Goal: Transaction & Acquisition: Subscribe to service/newsletter

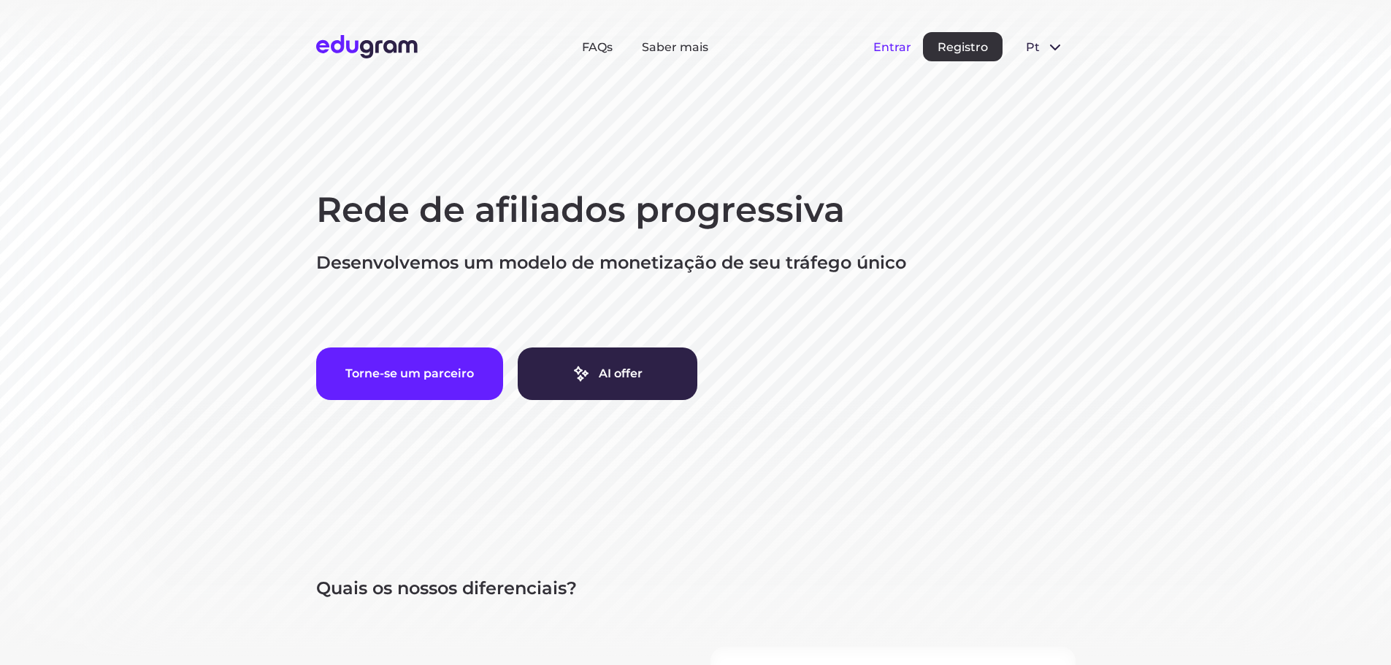
click at [891, 51] on button "Entrar" at bounding box center [892, 47] width 38 height 14
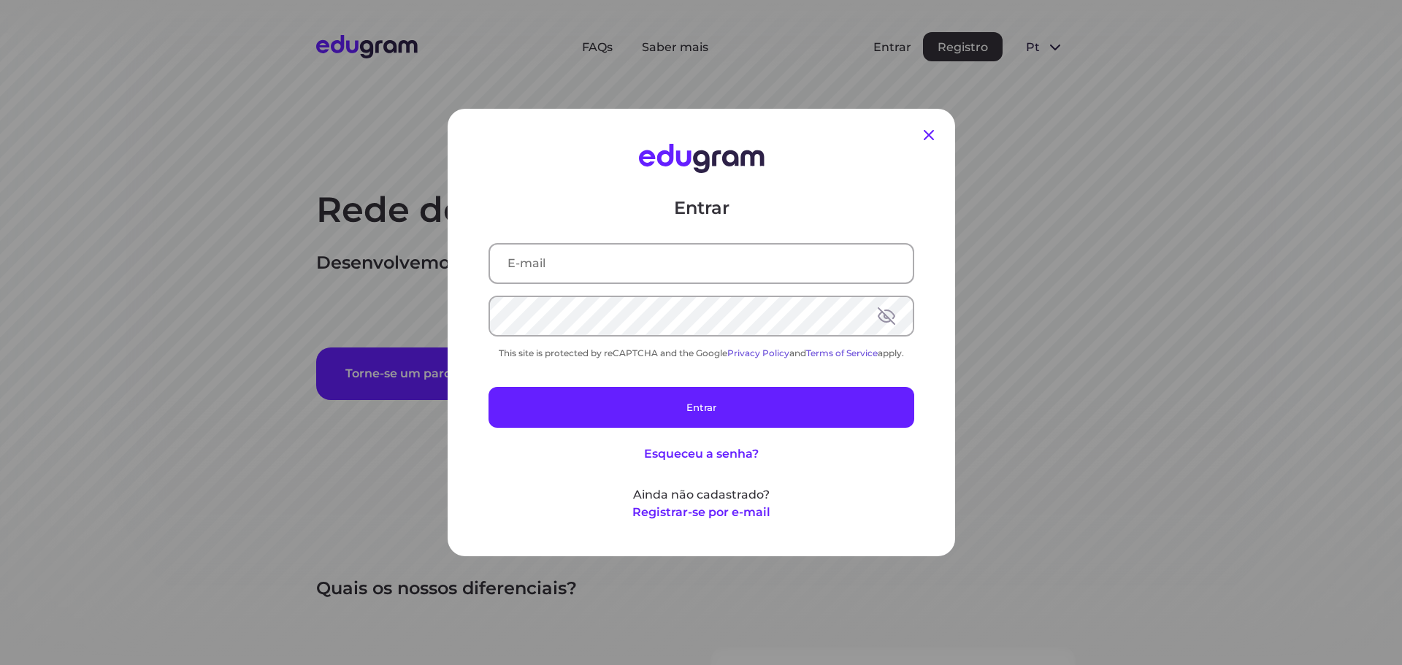
click at [927, 137] on icon at bounding box center [929, 135] width 18 height 18
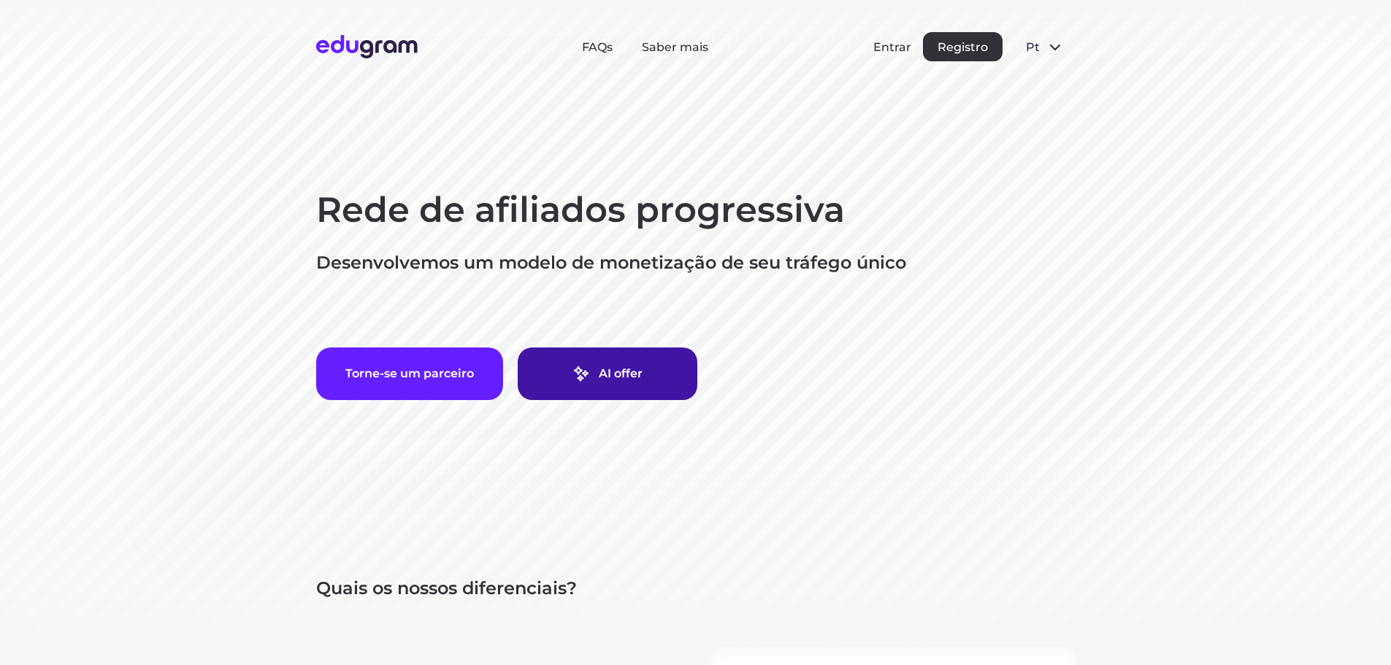
click at [645, 372] on link "AI offer" at bounding box center [608, 373] width 180 height 53
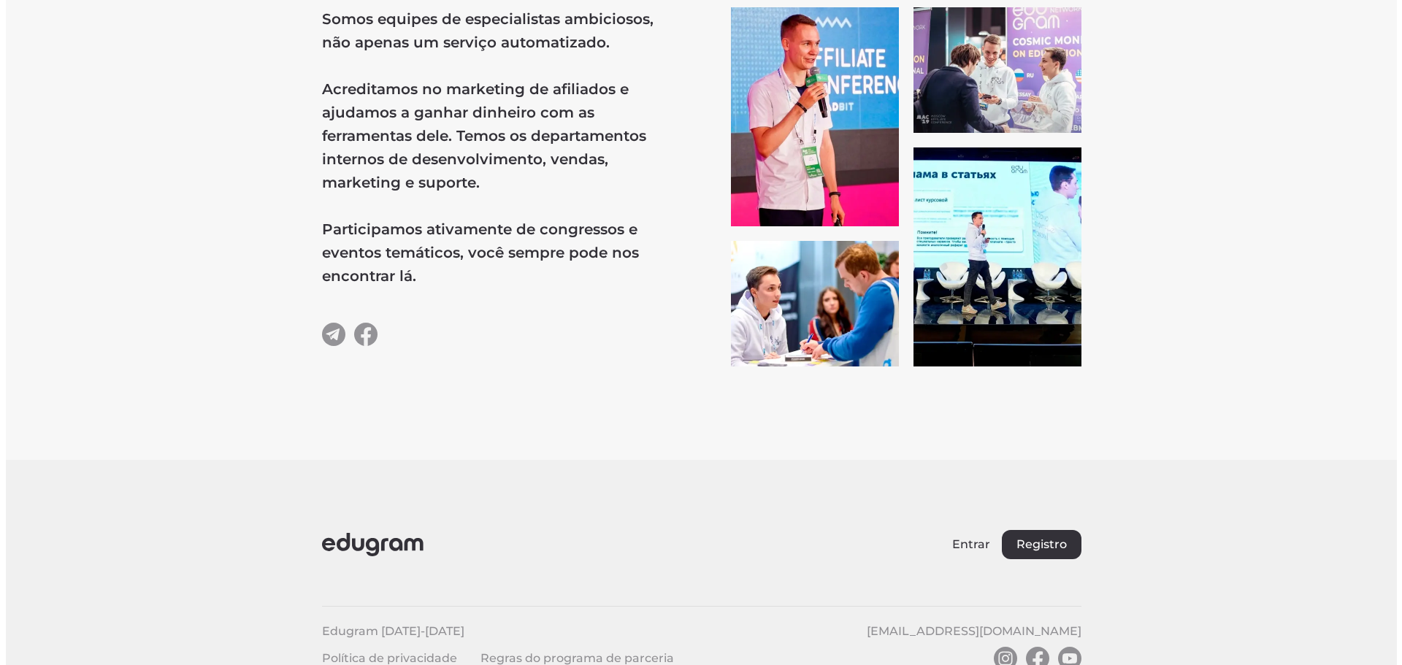
scroll to position [2679, 0]
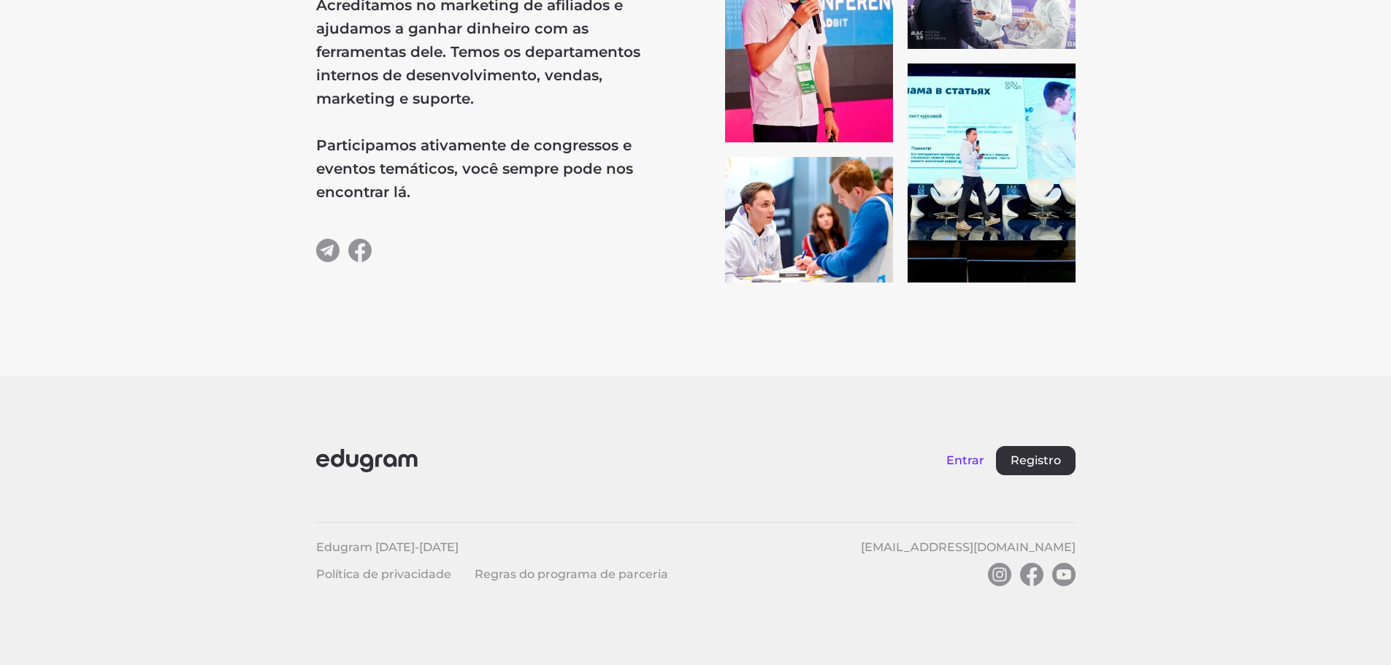
click at [964, 461] on button "Entrar" at bounding box center [965, 460] width 38 height 14
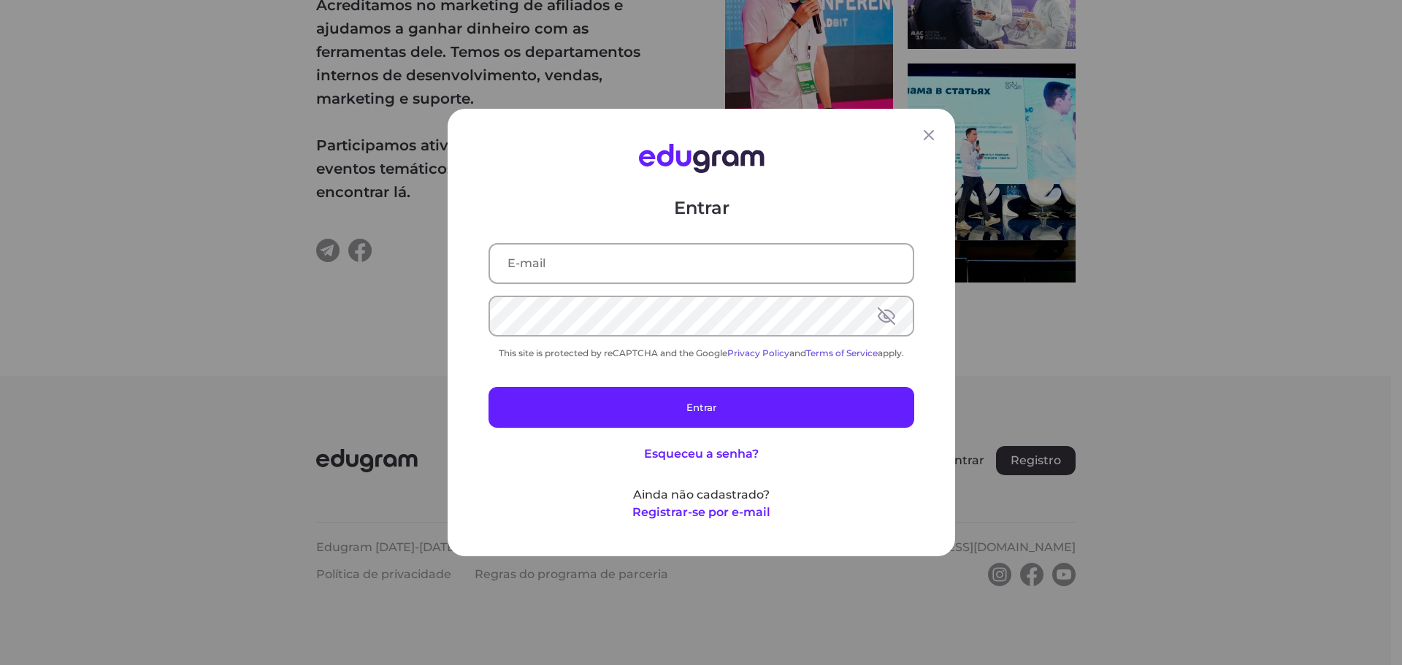
click at [603, 269] on input "text" at bounding box center [701, 264] width 423 height 38
type input "[EMAIL_ADDRESS][DOMAIN_NAME]"
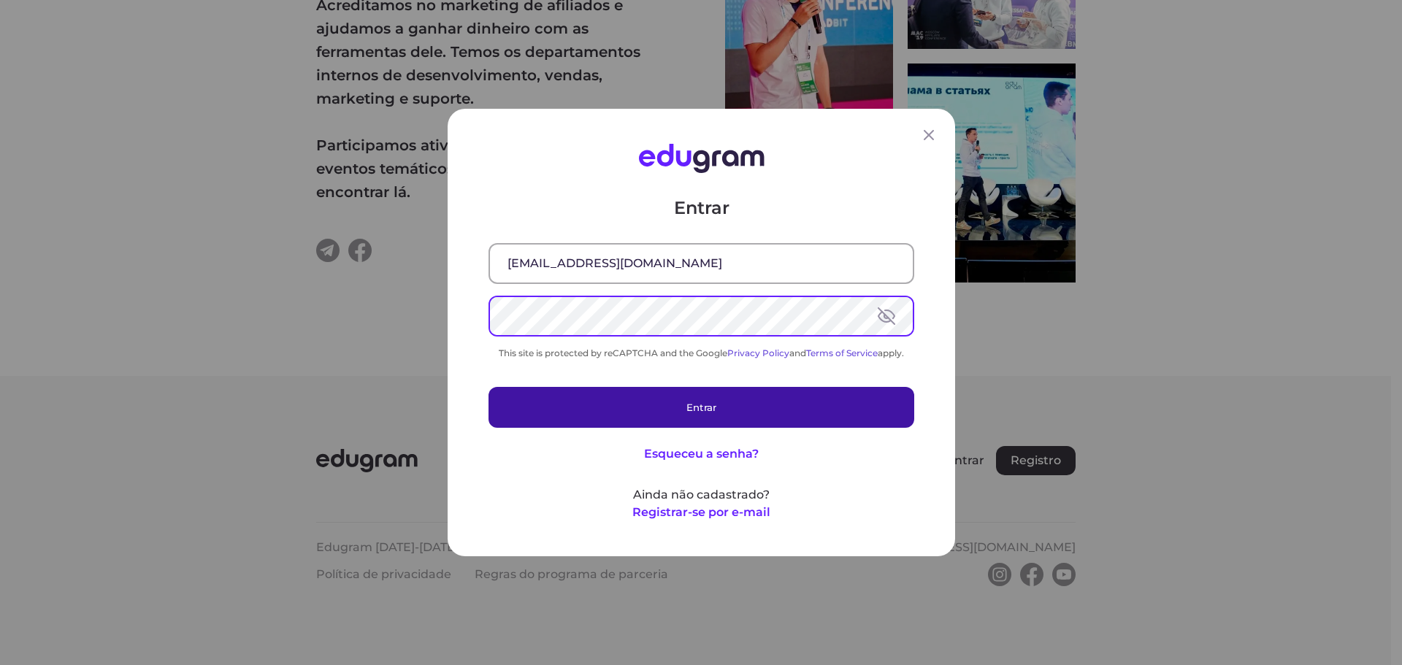
click at [673, 409] on button "Entrar" at bounding box center [701, 407] width 426 height 41
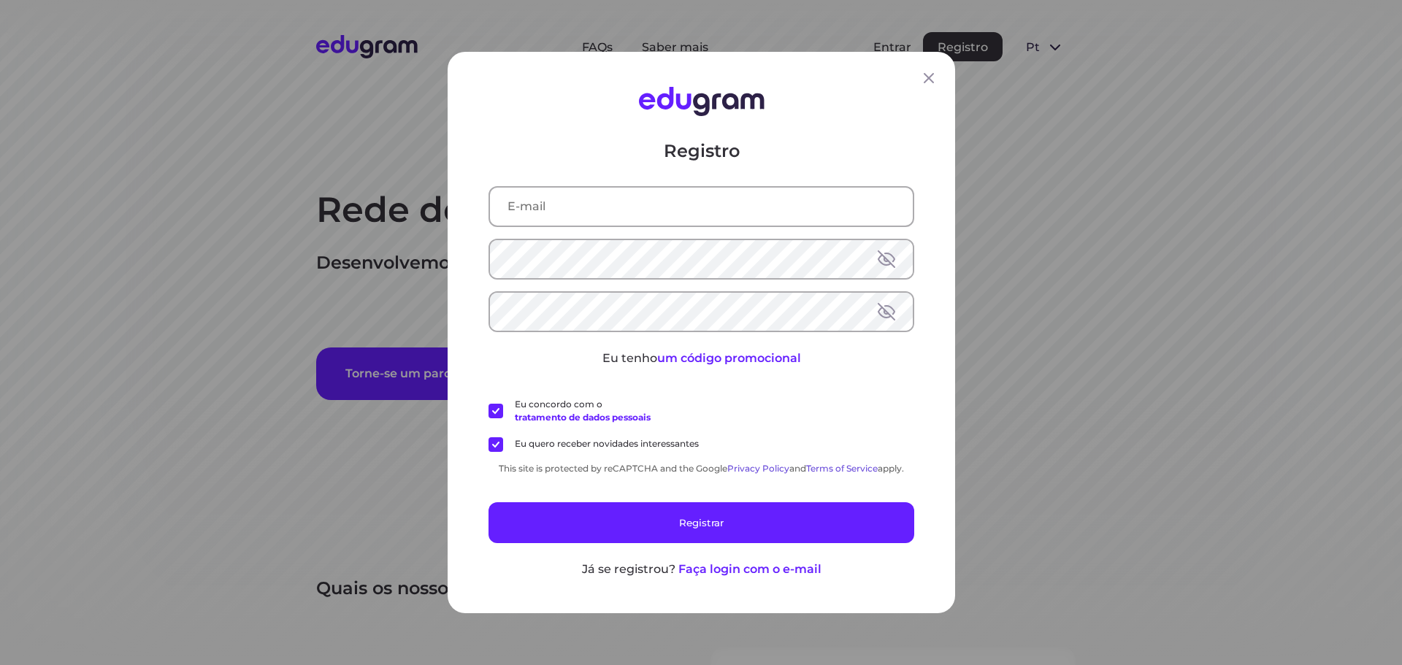
click at [622, 222] on input "text" at bounding box center [701, 207] width 423 height 38
type input "[EMAIL_ADDRESS][DOMAIN_NAME]"
click at [882, 253] on button at bounding box center [887, 259] width 18 height 18
click at [488, 444] on label "Eu quero receber novidades interessantes" at bounding box center [593, 444] width 210 height 15
click at [0, 0] on input "Eu quero receber novidades interessantes" at bounding box center [0, 0] width 0 height 0
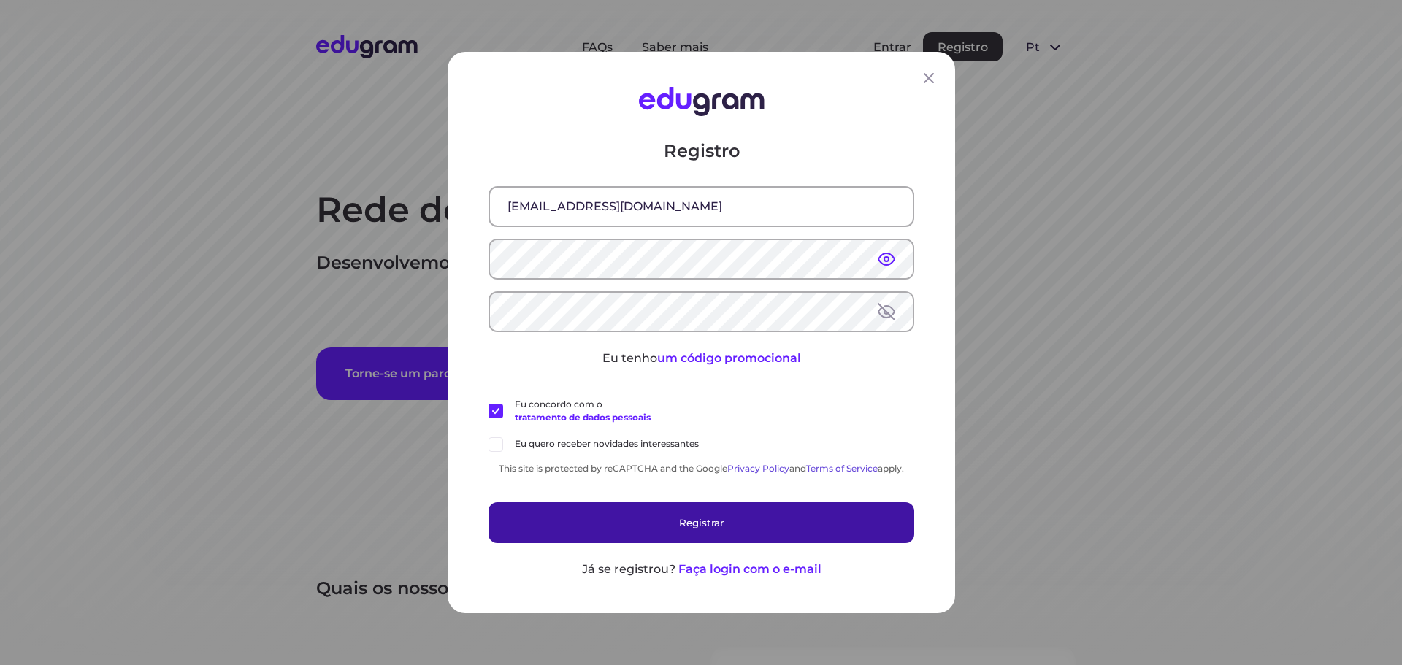
click at [676, 531] on button "Registrar" at bounding box center [701, 522] width 426 height 41
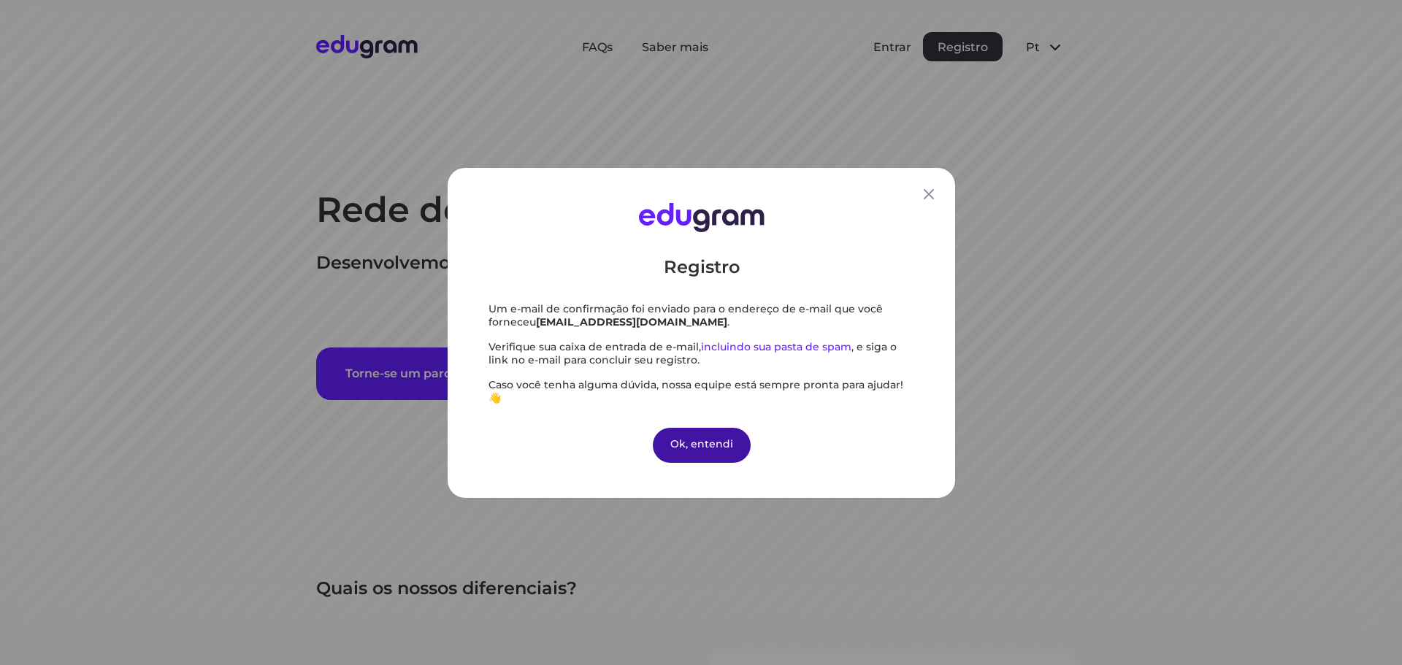
click at [700, 442] on div "Ok, entendi" at bounding box center [701, 444] width 98 height 35
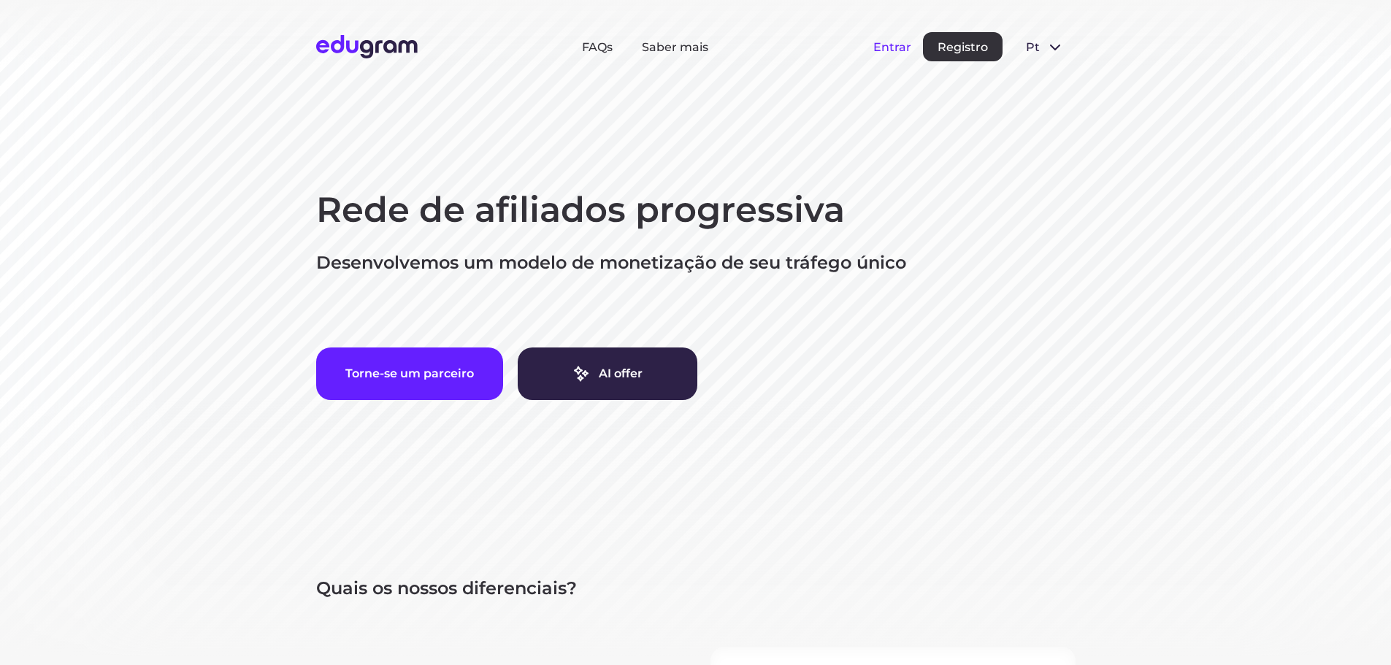
click at [894, 47] on button "Entrar" at bounding box center [892, 47] width 38 height 14
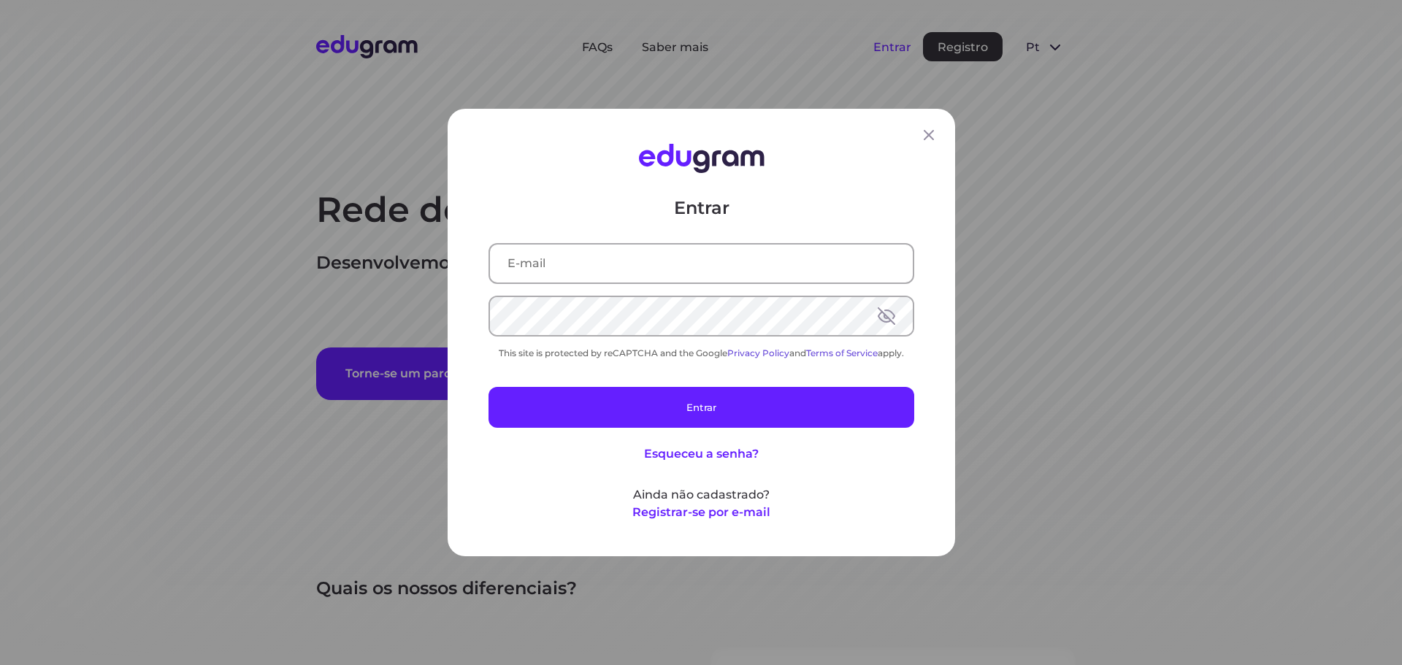
type input "[EMAIL_ADDRESS][DOMAIN_NAME]"
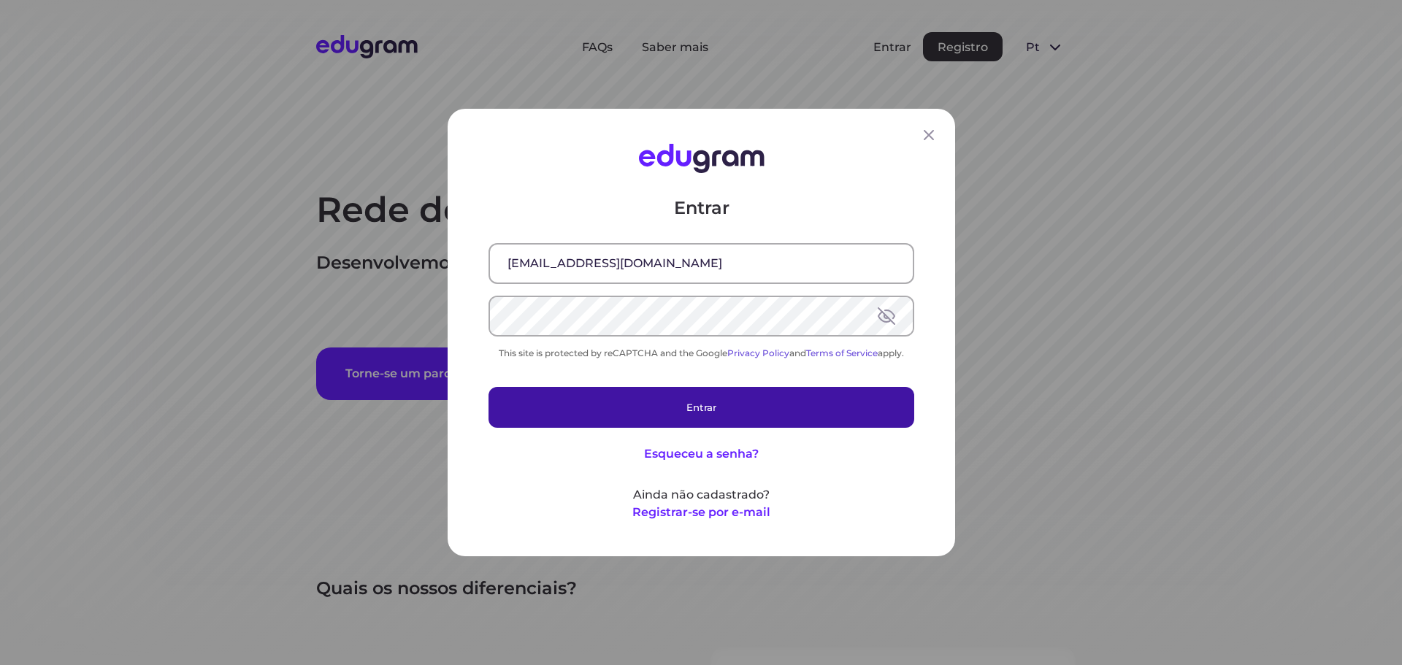
click at [756, 394] on button "Entrar" at bounding box center [701, 407] width 426 height 41
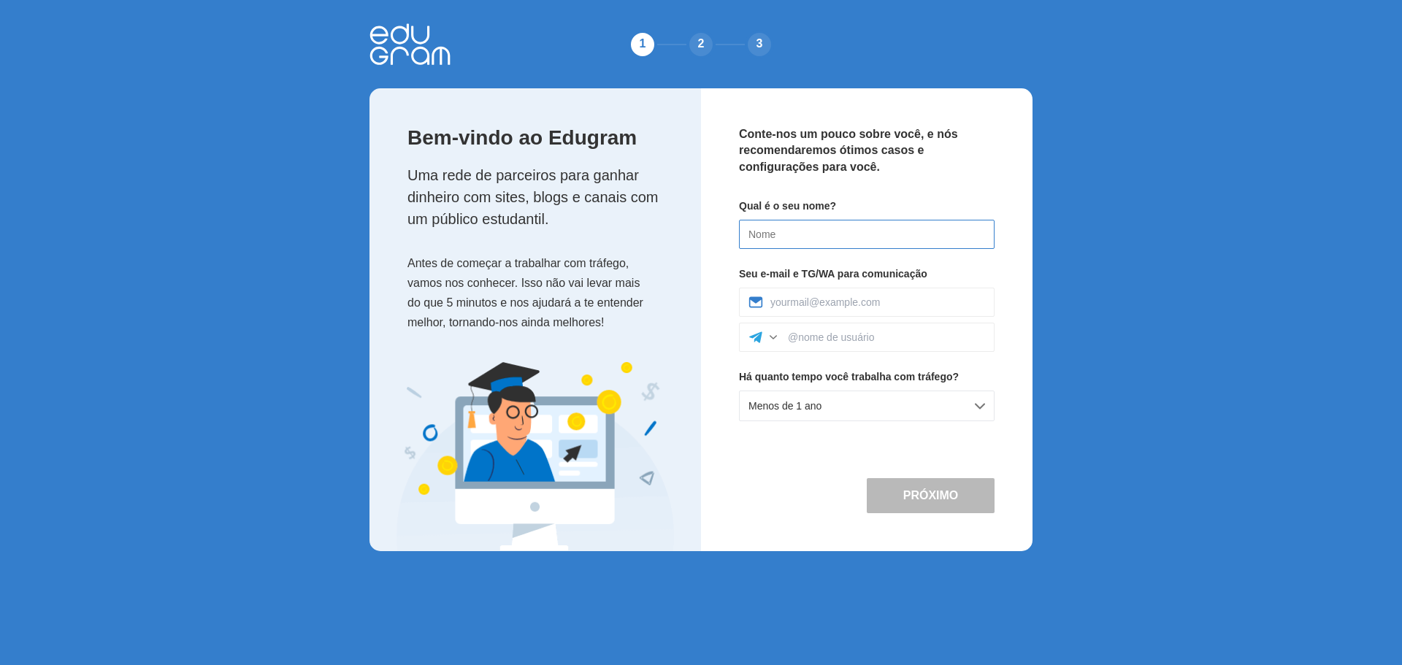
click at [799, 232] on input at bounding box center [867, 234] width 256 height 29
type input "Erika"
click at [922, 304] on input at bounding box center [877, 302] width 215 height 12
type input "[EMAIL_ADDRESS][DOMAIN_NAME]"
click at [767, 339] on div at bounding box center [773, 337] width 15 height 15
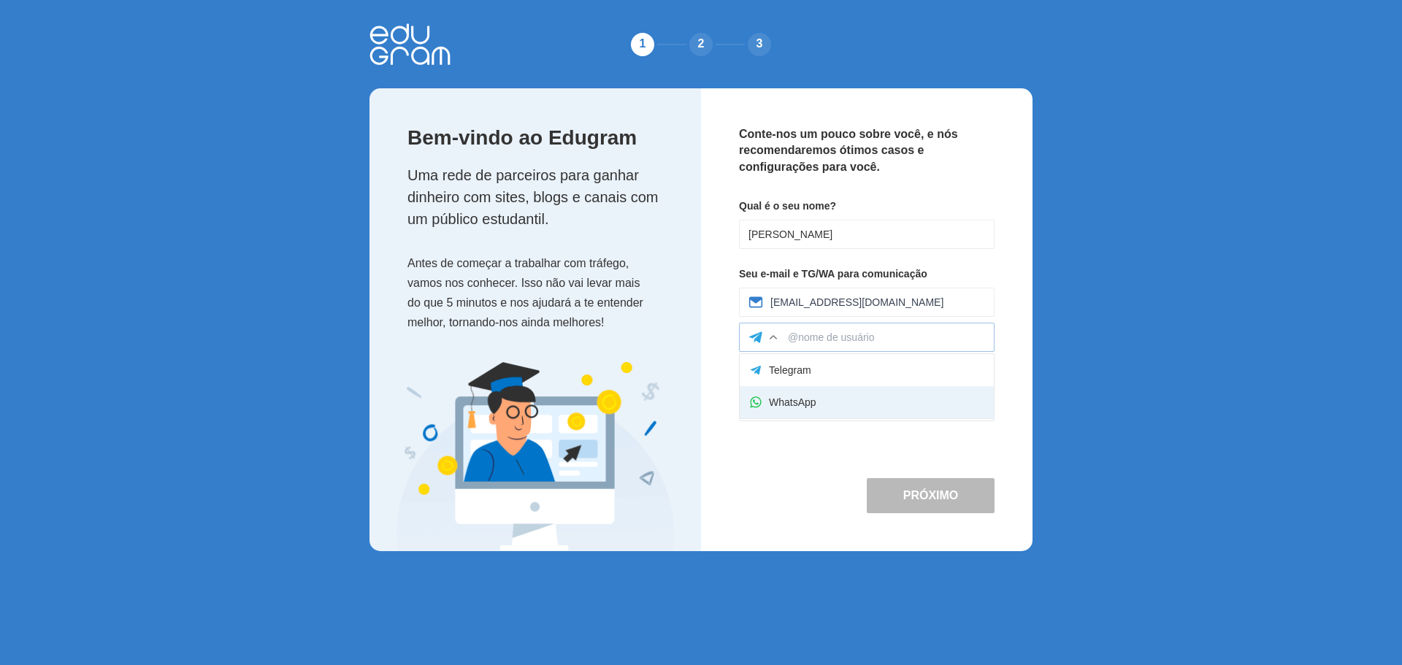
click at [782, 397] on div "WhatsApp" at bounding box center [867, 402] width 254 height 32
click at [832, 326] on div at bounding box center [867, 337] width 256 height 29
click at [837, 334] on input at bounding box center [886, 337] width 197 height 12
type input "(34) 98837-9936"
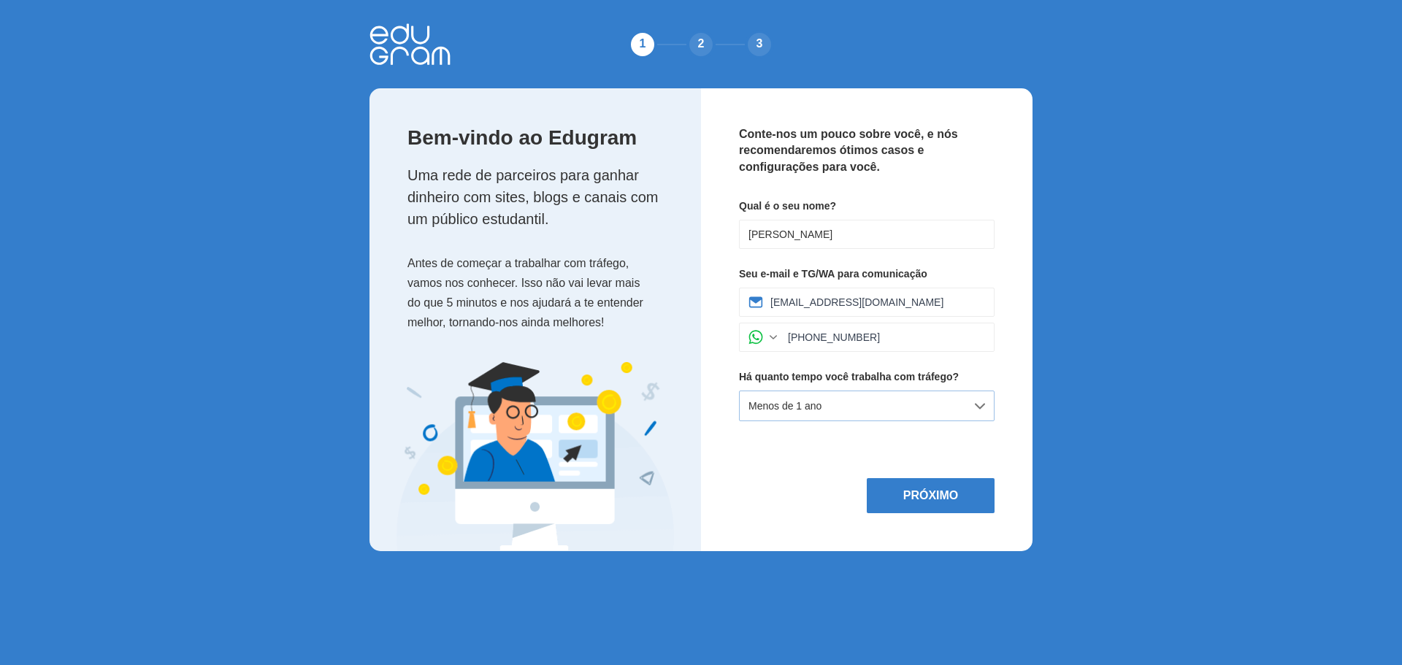
click at [970, 408] on div "Menos de 1 ano" at bounding box center [867, 406] width 256 height 31
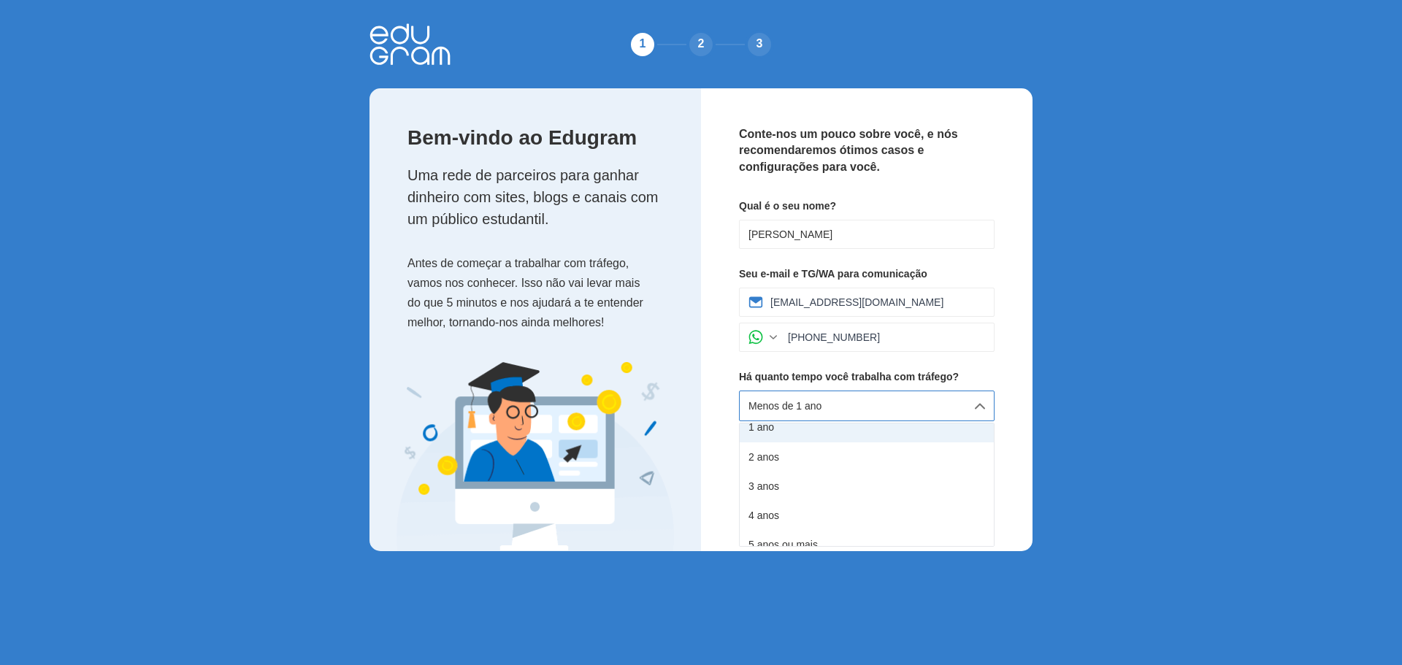
scroll to position [82, 0]
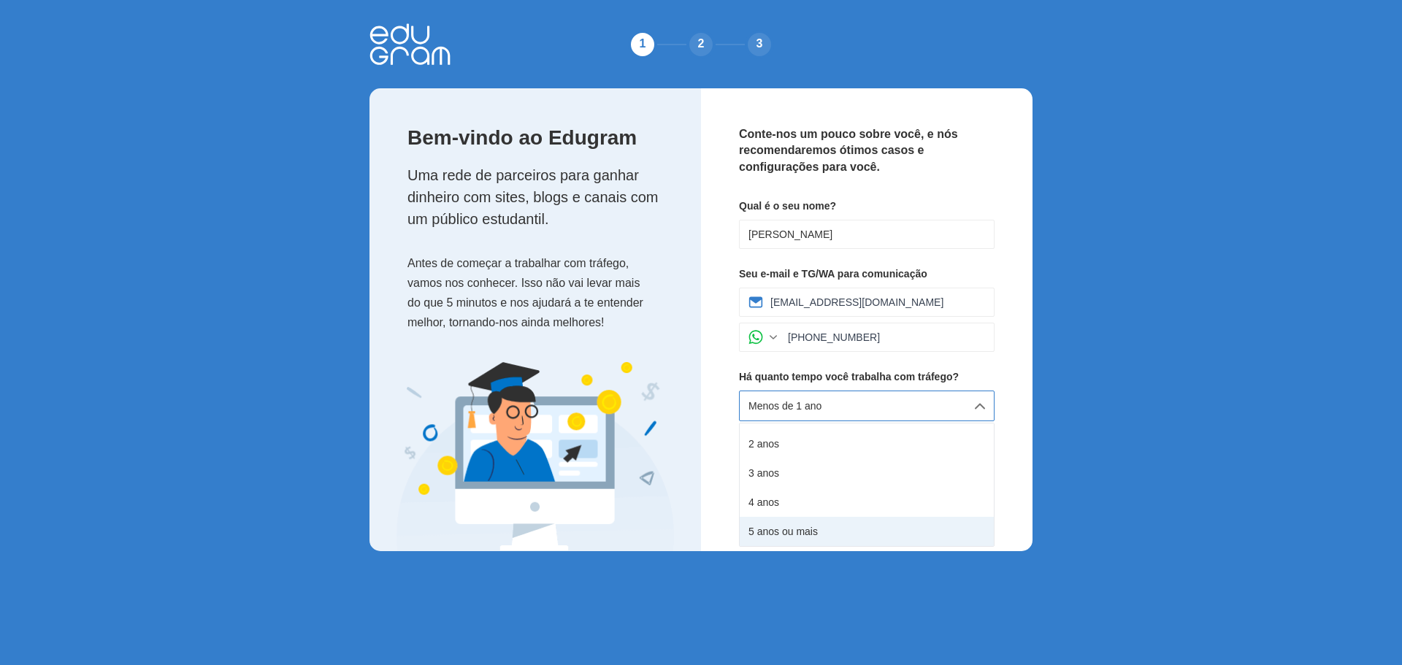
click at [885, 536] on div "5 anos ou mais" at bounding box center [867, 531] width 254 height 29
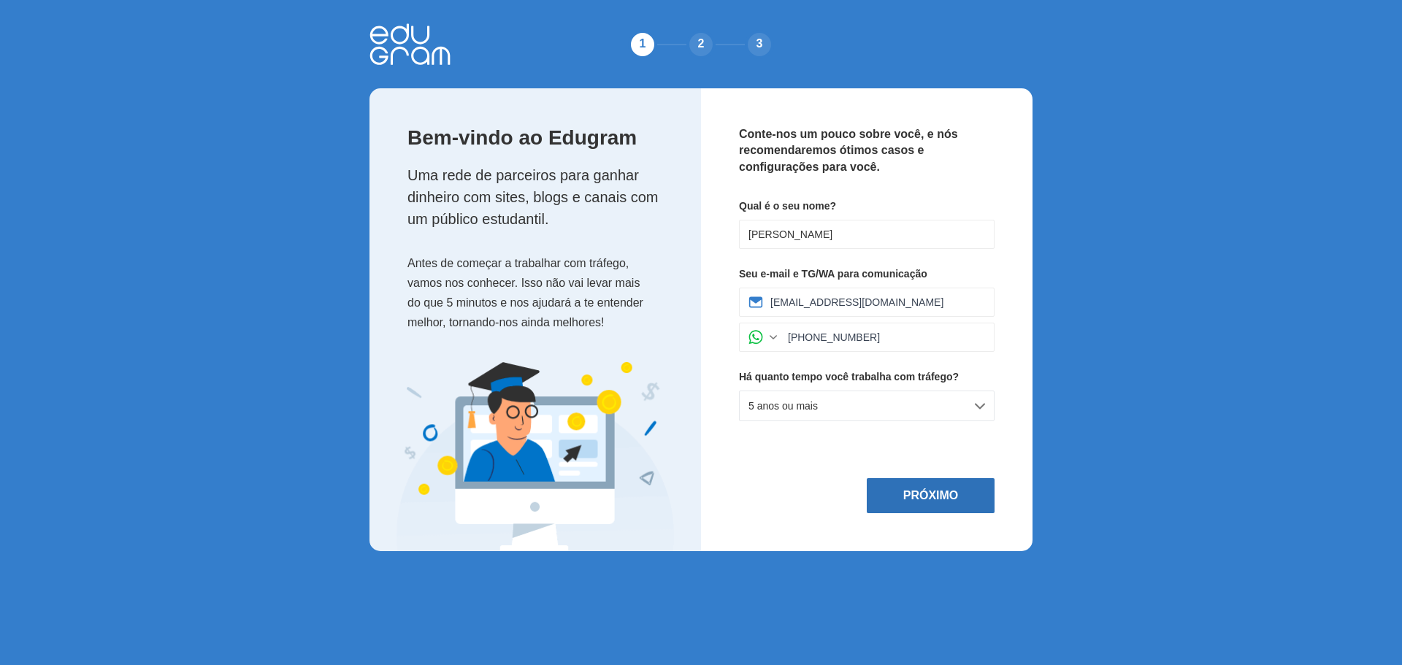
click at [922, 497] on button "Próximo" at bounding box center [931, 495] width 128 height 35
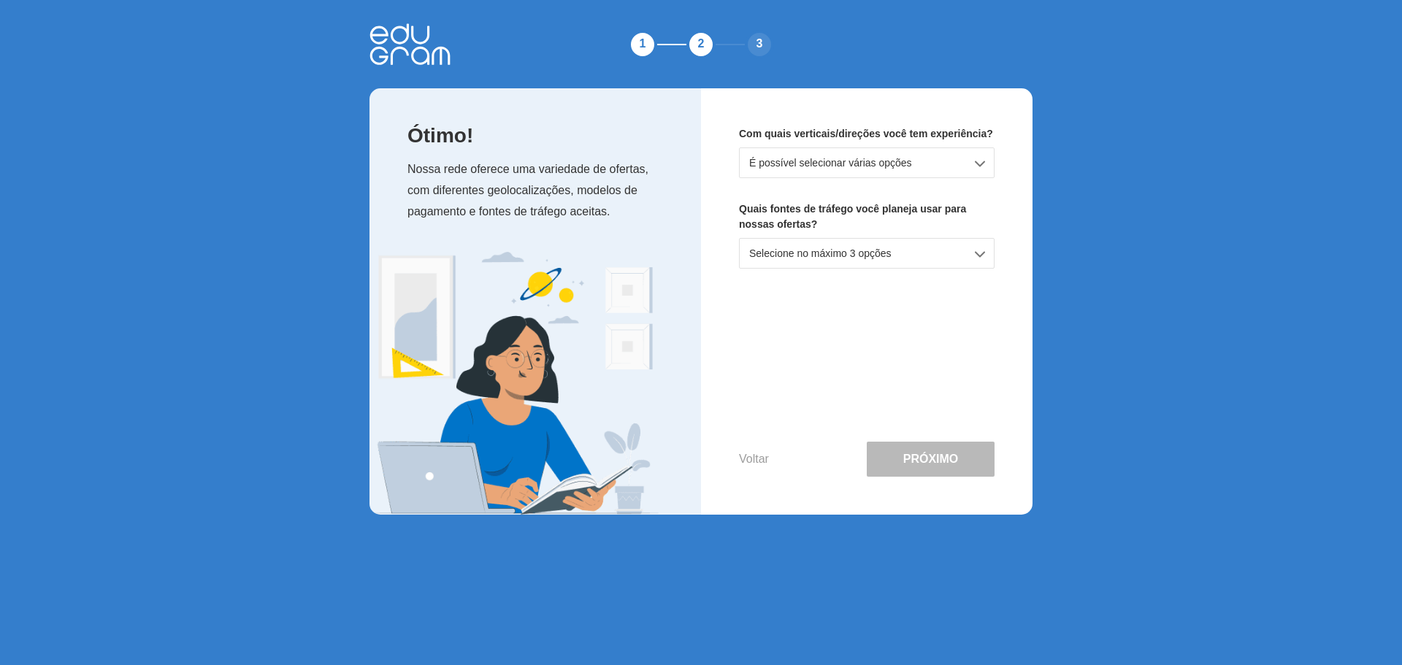
click at [940, 164] on div "É possível selecionar várias opções" at bounding box center [867, 162] width 256 height 31
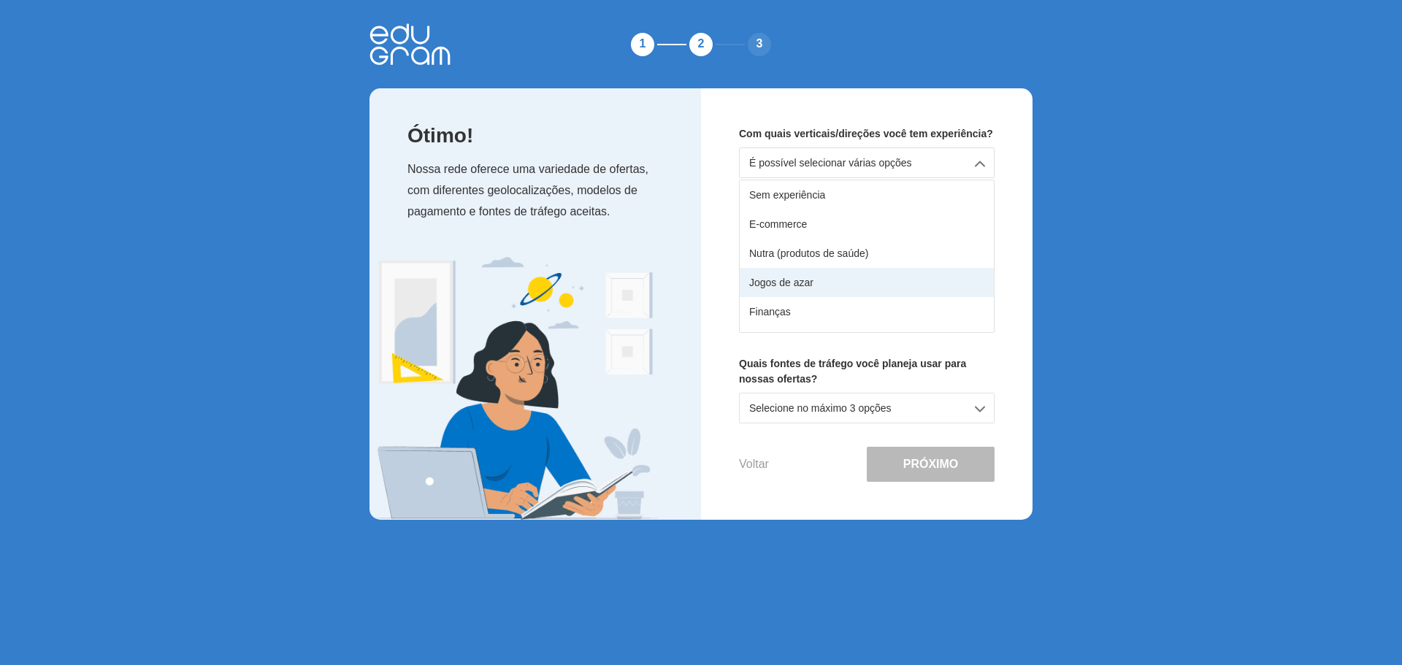
scroll to position [258, 0]
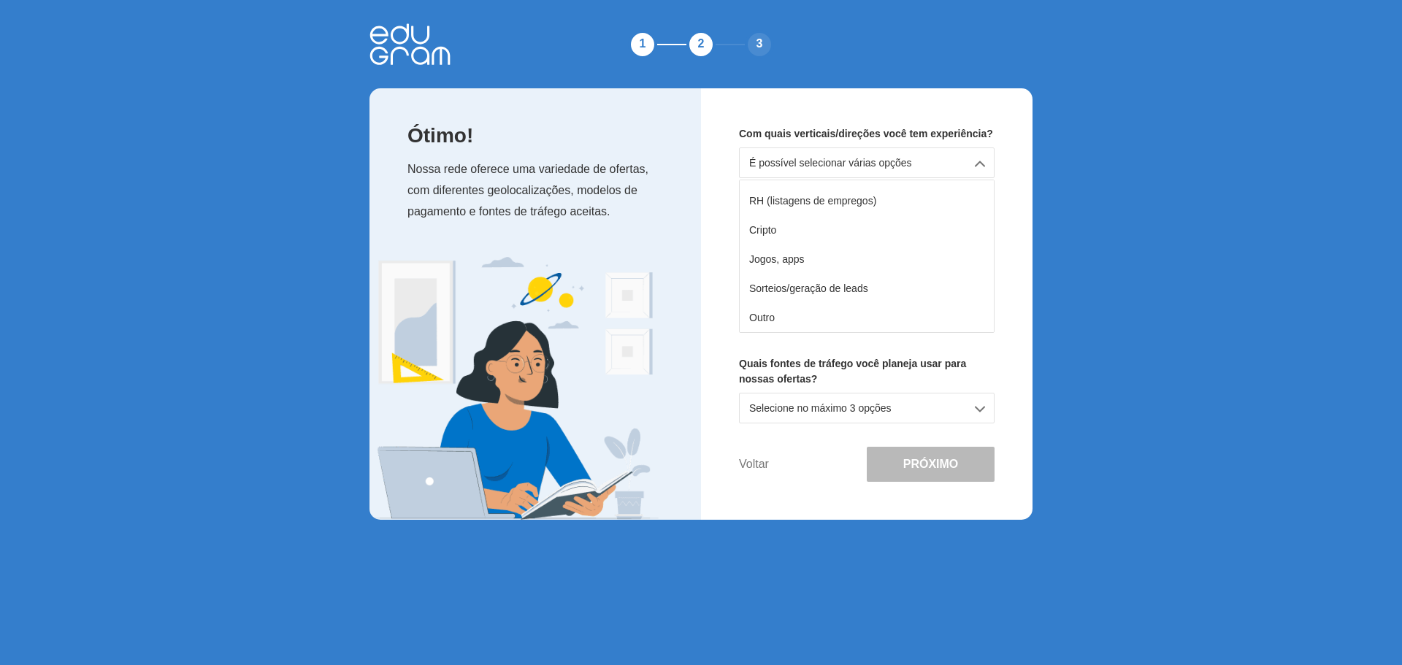
click at [755, 466] on button "Voltar" at bounding box center [754, 464] width 30 height 13
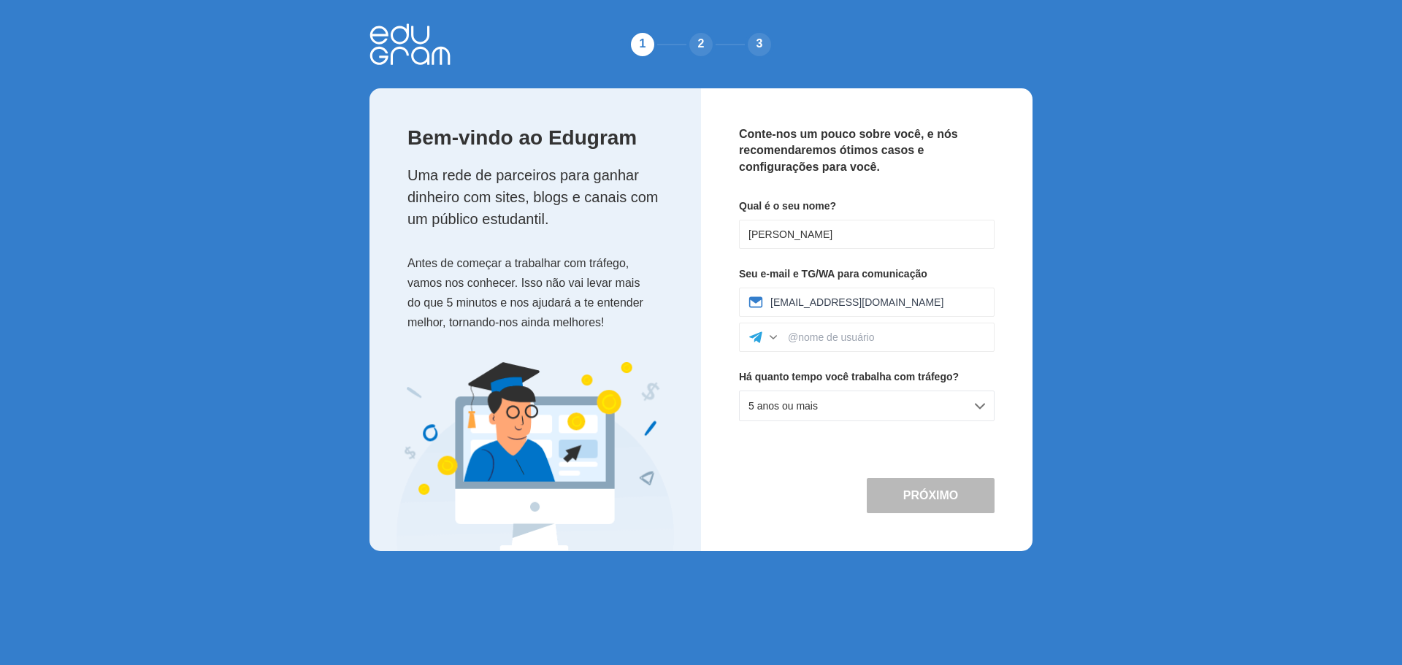
click at [755, 466] on div "Conte-nos um pouco sobre você, e nós recomendaremos ótimos casos e configuraçõe…" at bounding box center [866, 319] width 331 height 463
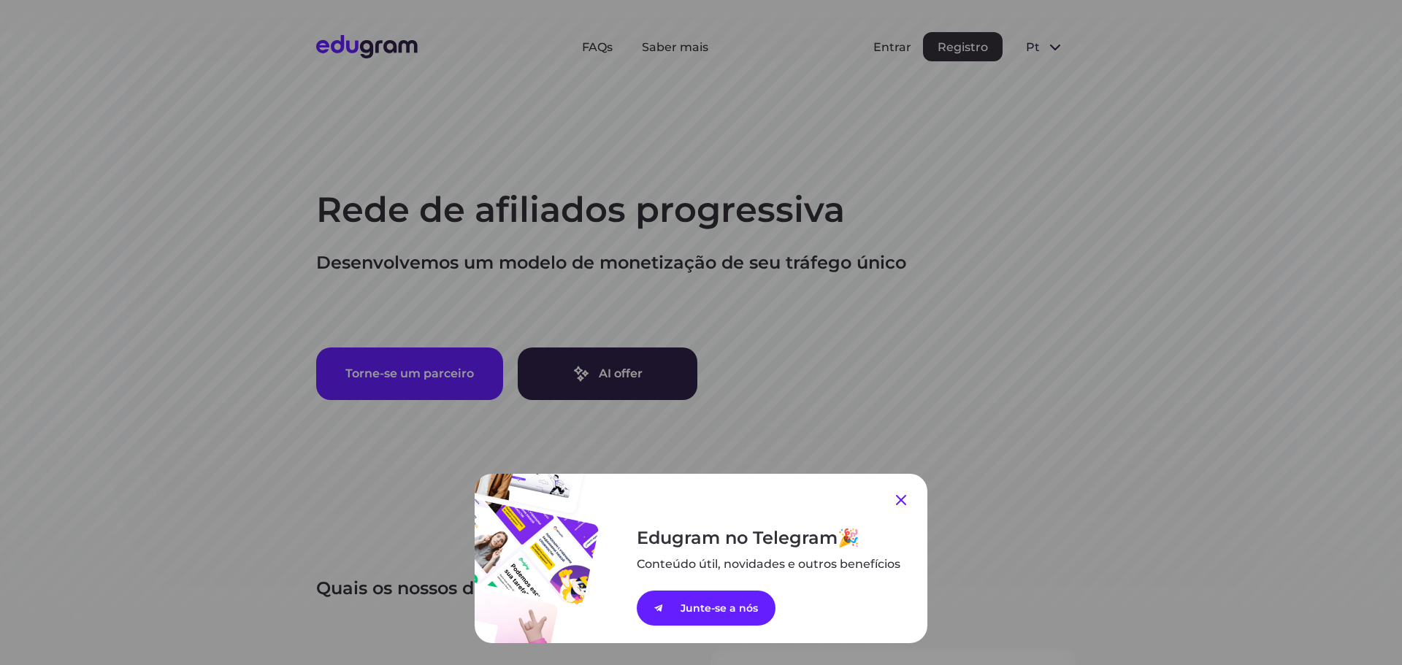
click at [894, 497] on icon at bounding box center [901, 500] width 18 height 18
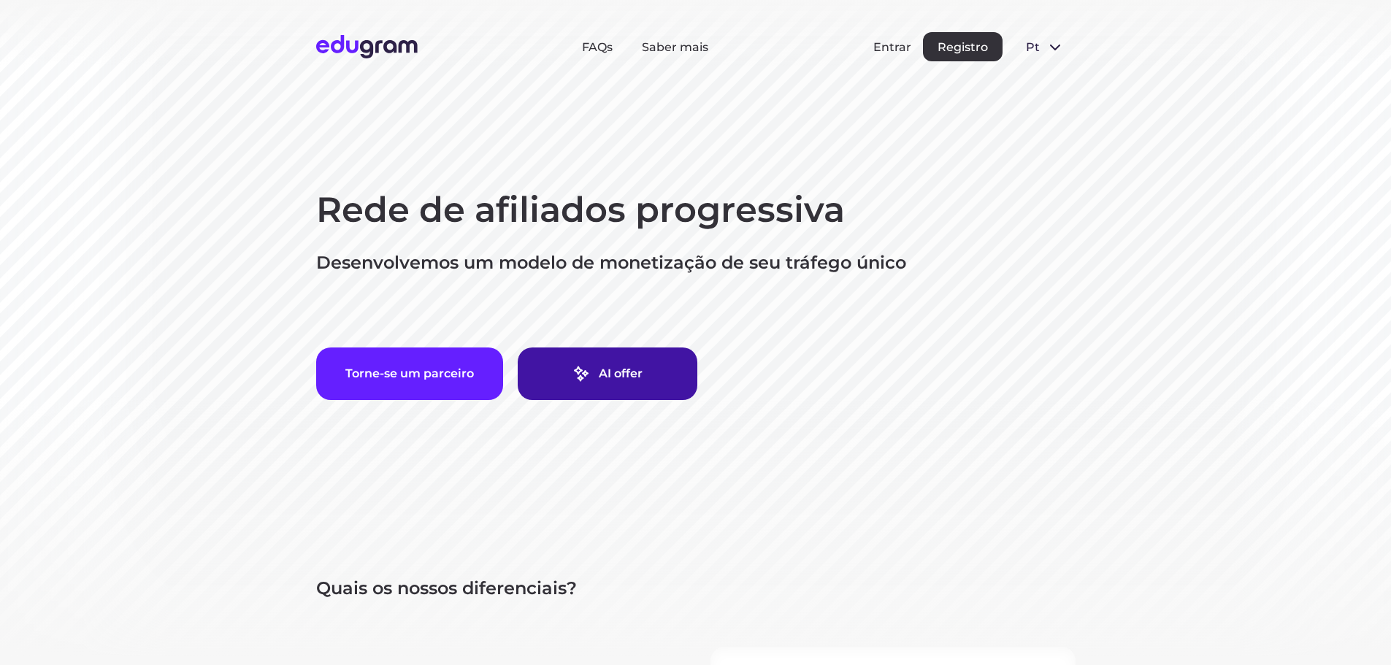
click at [638, 379] on link "AI offer" at bounding box center [608, 373] width 180 height 53
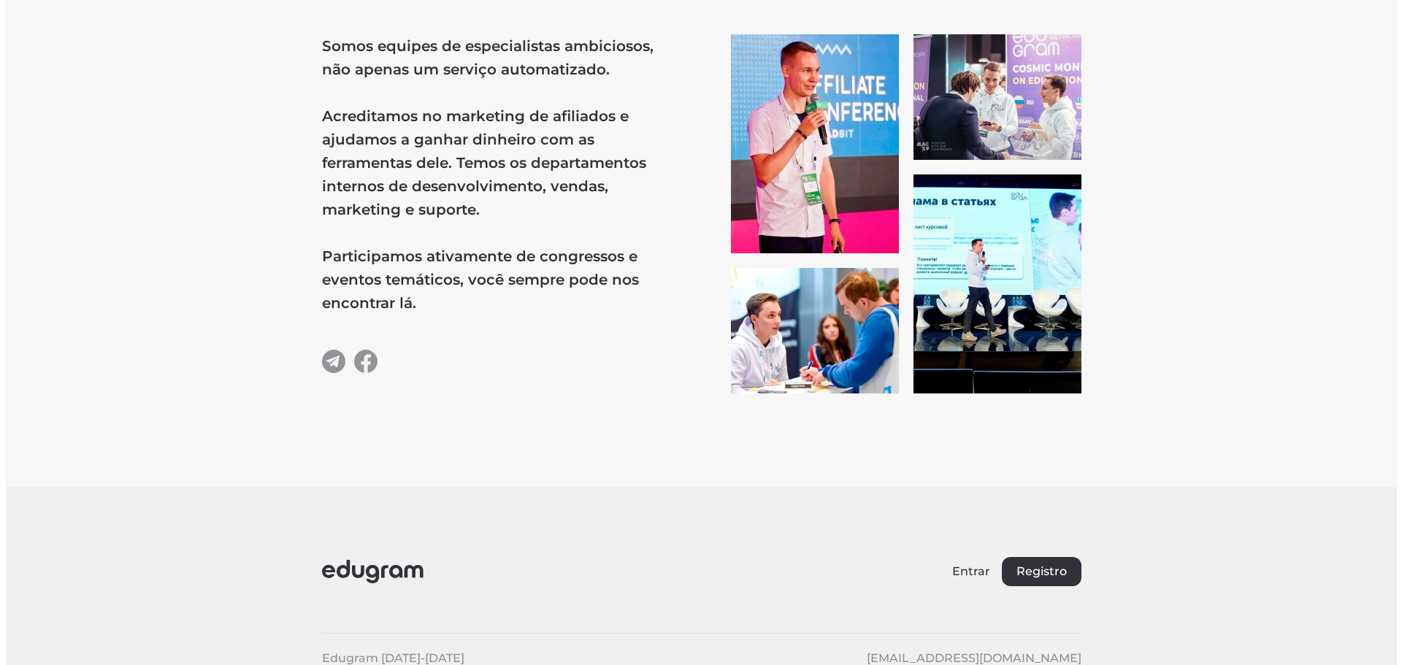
scroll to position [2679, 0]
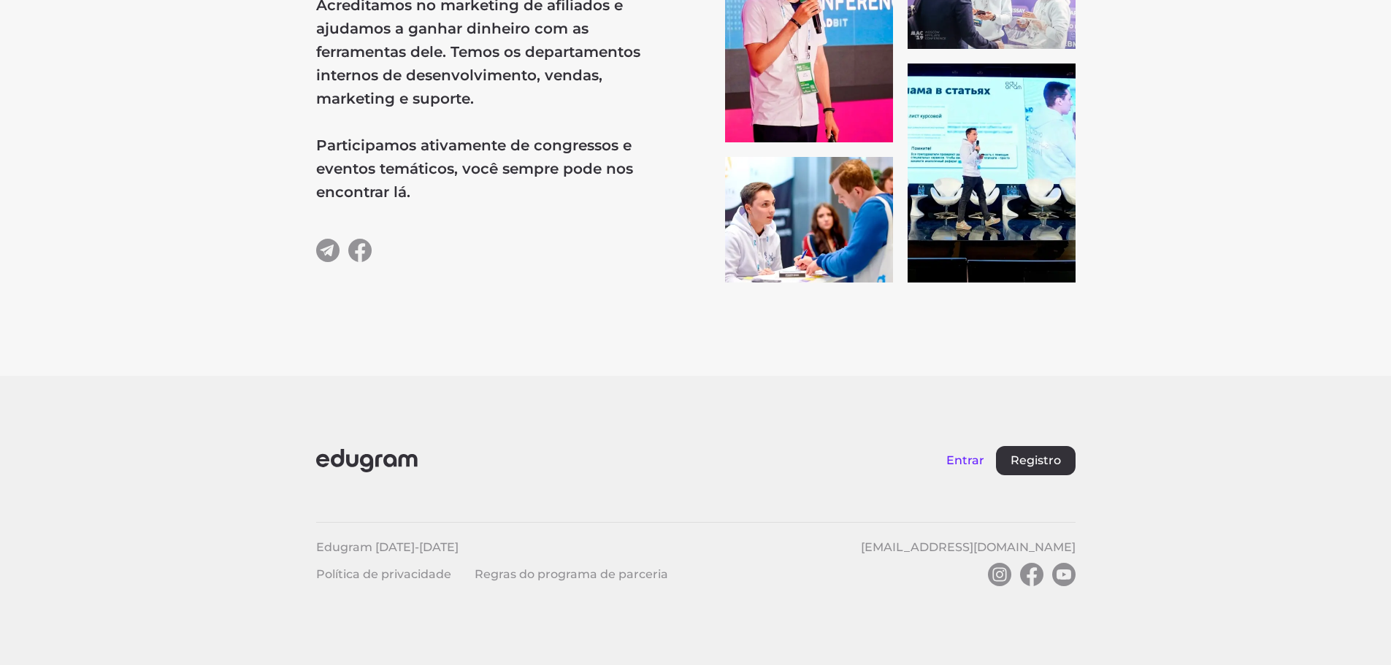
click at [971, 461] on button "Entrar" at bounding box center [965, 460] width 38 height 14
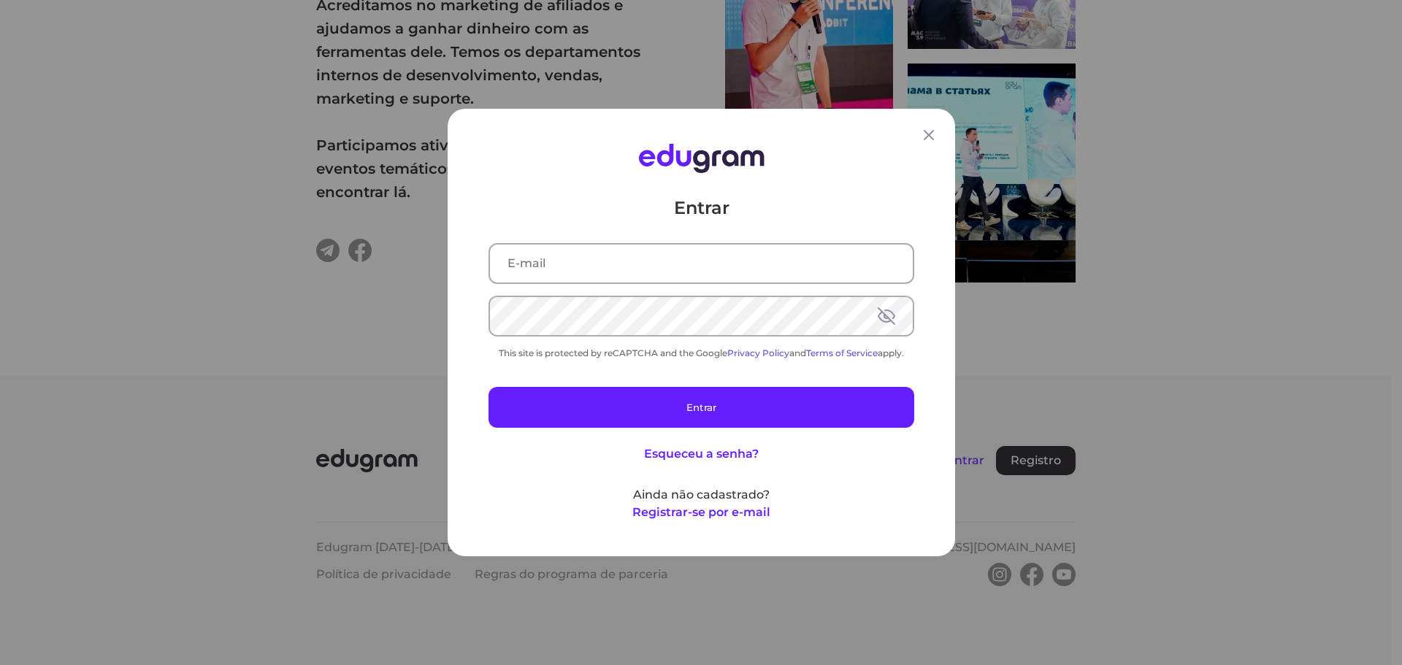
type input "erikacleo929@gmail.com"
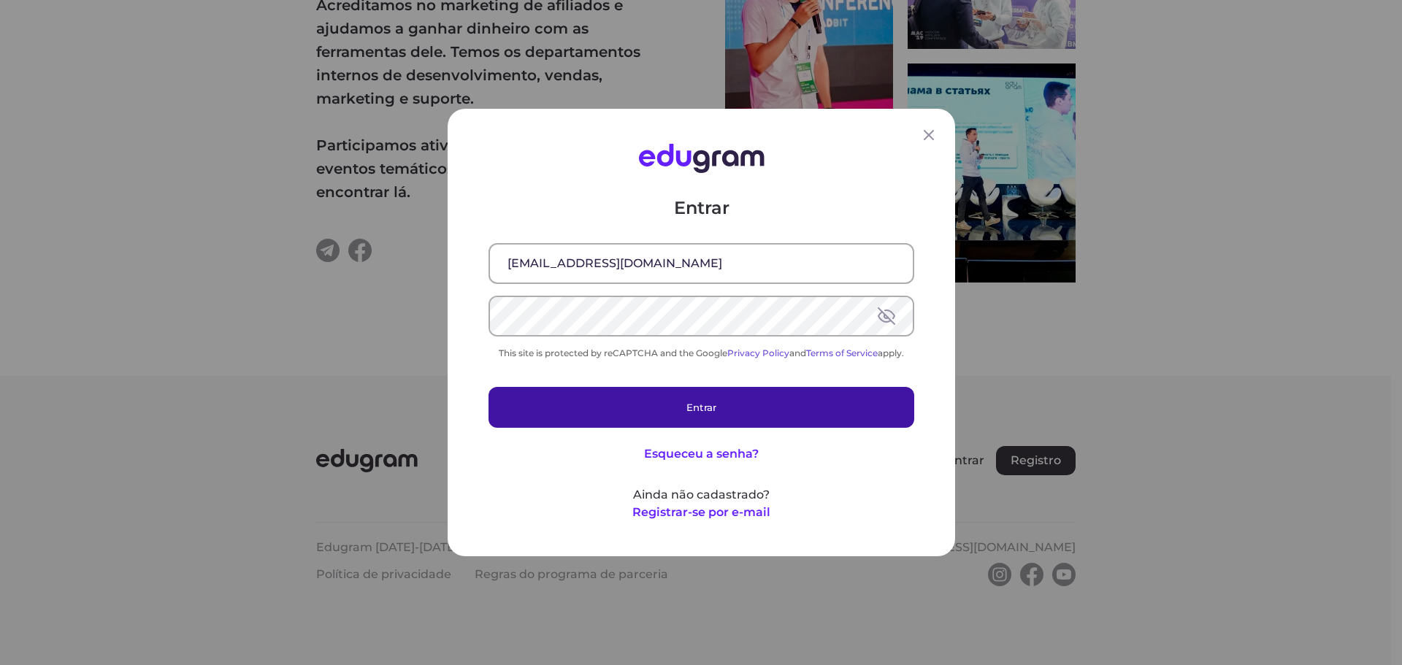
click at [740, 404] on button "Entrar" at bounding box center [701, 407] width 426 height 41
